Goal: Task Accomplishment & Management: Use online tool/utility

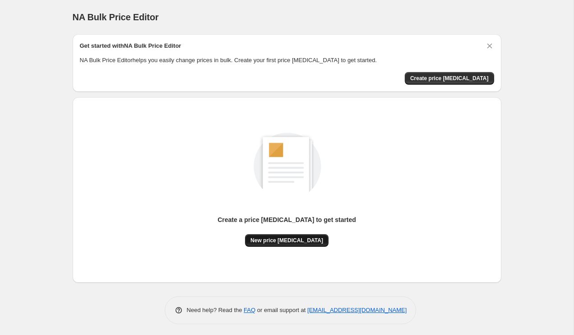
click at [297, 241] on span "New price [MEDICAL_DATA]" at bounding box center [286, 240] width 73 height 7
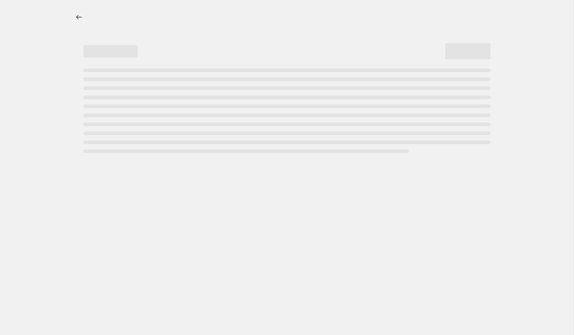
select select "percentage"
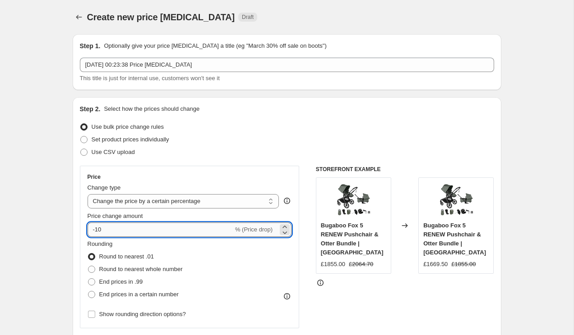
click at [124, 234] on input "-10" at bounding box center [160, 230] width 146 height 14
type input "-1"
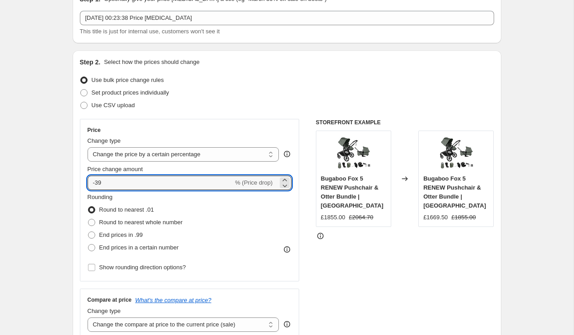
scroll to position [57, 0]
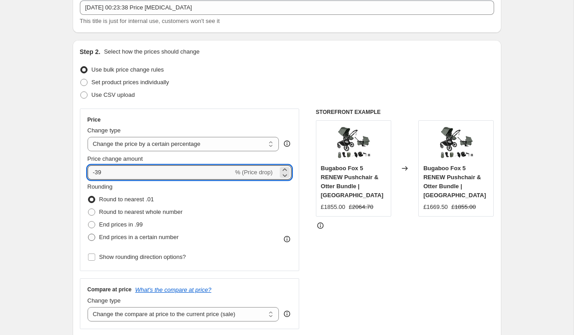
type input "-39"
click at [134, 237] on span "End prices in a certain number" at bounding box center [138, 237] width 79 height 7
click at [88, 234] on input "End prices in a certain number" at bounding box center [88, 234] width 0 height 0
radio input "true"
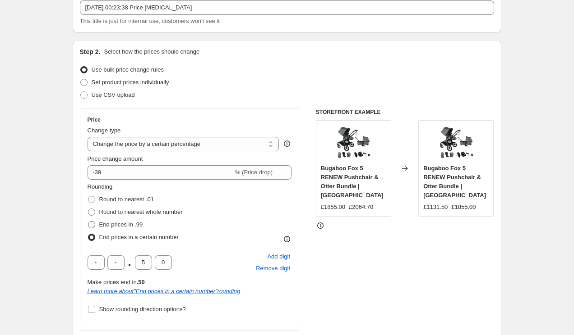
click at [124, 227] on span "End prices in .99" at bounding box center [121, 224] width 44 height 7
click at [88, 222] on input "End prices in .99" at bounding box center [88, 221] width 0 height 0
radio input "true"
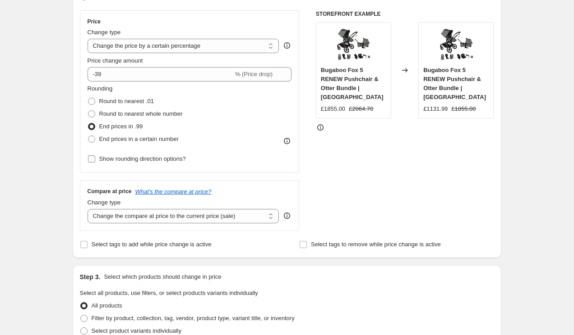
scroll to position [157, 0]
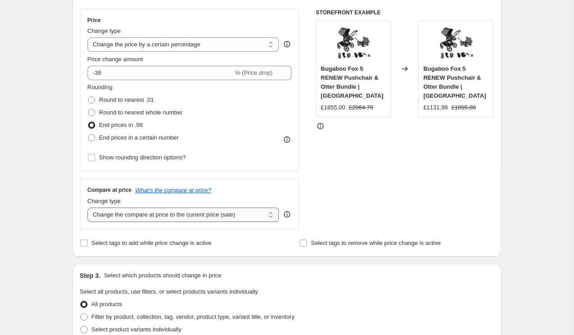
click at [155, 217] on select "Change the compare at price to the current price (sale) Change the compare at p…" at bounding box center [183, 215] width 192 height 14
select select "remove"
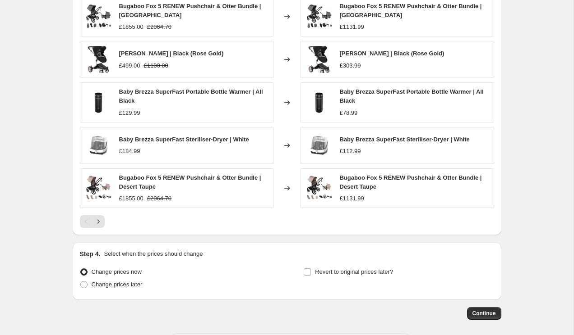
scroll to position [574, 0]
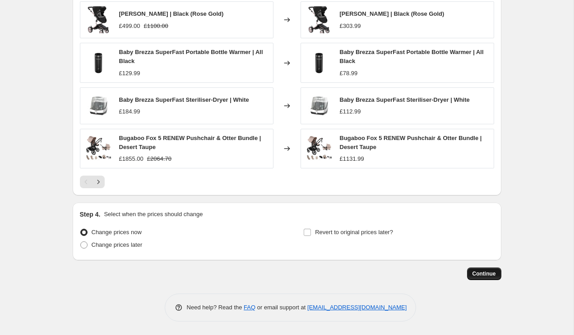
click at [482, 279] on button "Continue" at bounding box center [484, 274] width 34 height 13
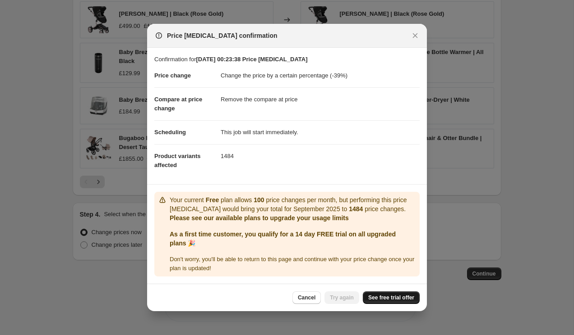
click at [383, 300] on span "See free trial offer" at bounding box center [391, 297] width 46 height 7
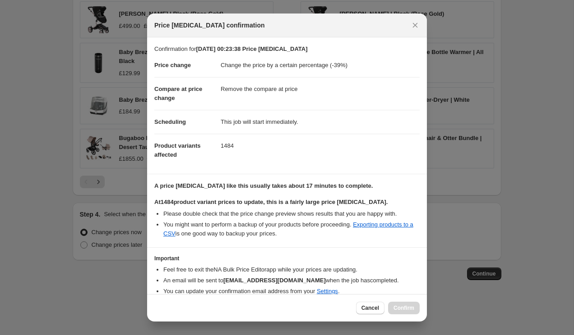
scroll to position [38, 0]
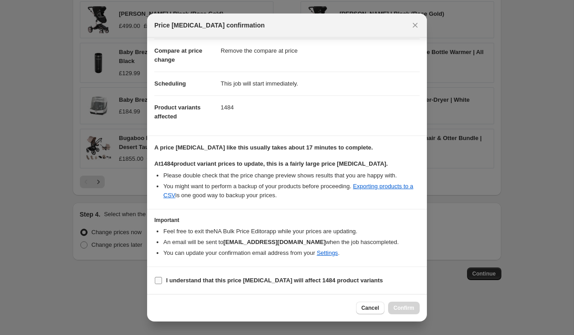
click at [234, 278] on b "I understand that this price [MEDICAL_DATA] will affect 1484 product variants" at bounding box center [274, 280] width 217 height 7
click at [162, 278] on input "I understand that this price [MEDICAL_DATA] will affect 1484 product variants" at bounding box center [158, 280] width 7 height 7
checkbox input "true"
click at [401, 303] on button "Confirm" at bounding box center [404, 308] width 32 height 13
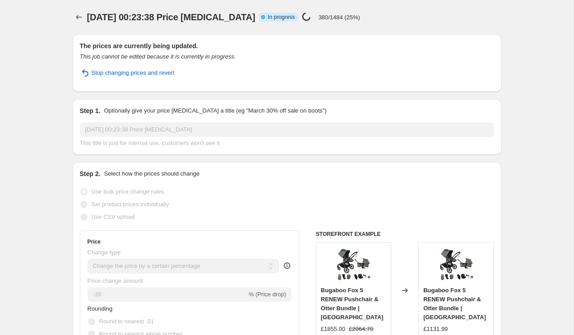
drag, startPoint x: 245, startPoint y: 33, endPoint x: 277, endPoint y: 17, distance: 35.9
click at [275, 18] on div "[DATE] 00:23:38 Price [MEDICAL_DATA]. This page is ready [DATE] 00:23:38 Price …" at bounding box center [287, 17] width 428 height 34
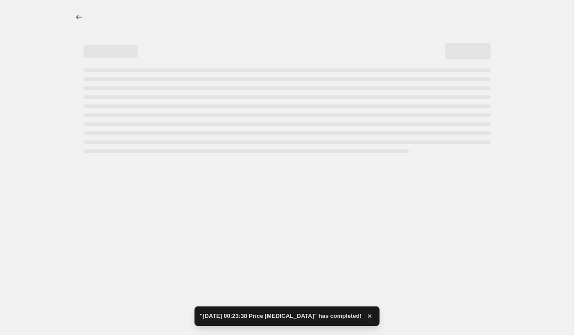
select select "percentage"
select select "remove"
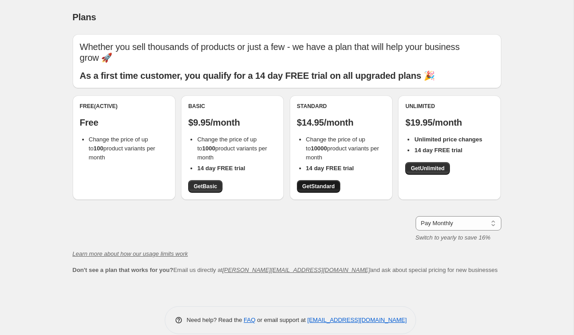
click at [321, 183] on span "Get Standard" at bounding box center [318, 186] width 32 height 7
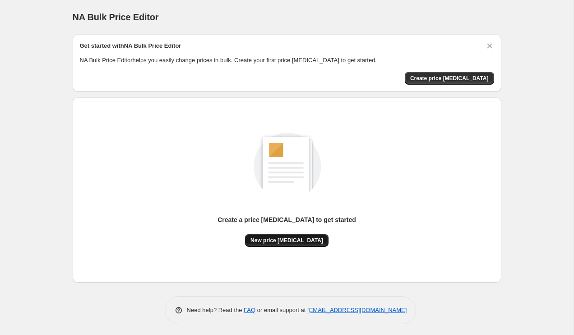
click at [284, 241] on span "New price [MEDICAL_DATA]" at bounding box center [286, 240] width 73 height 7
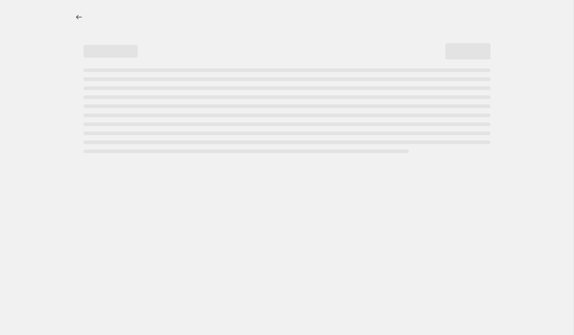
select select "percentage"
